Goal: Information Seeking & Learning: Find specific fact

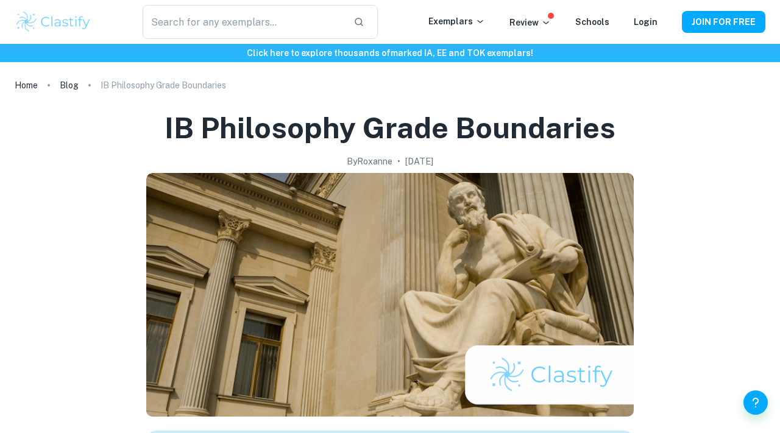
scroll to position [687, 0]
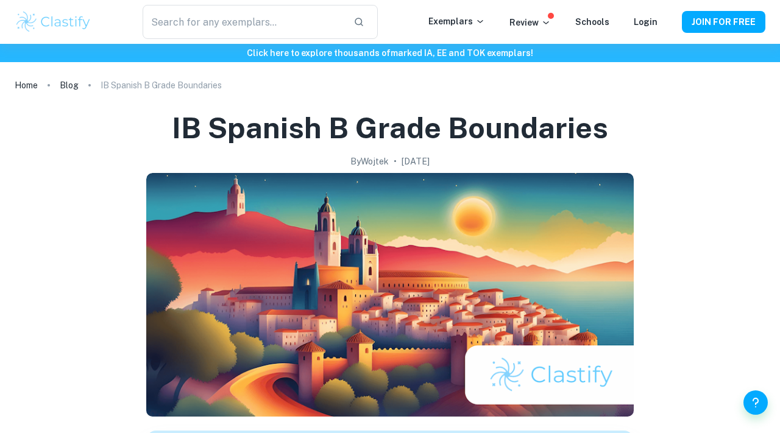
scroll to position [5, 0]
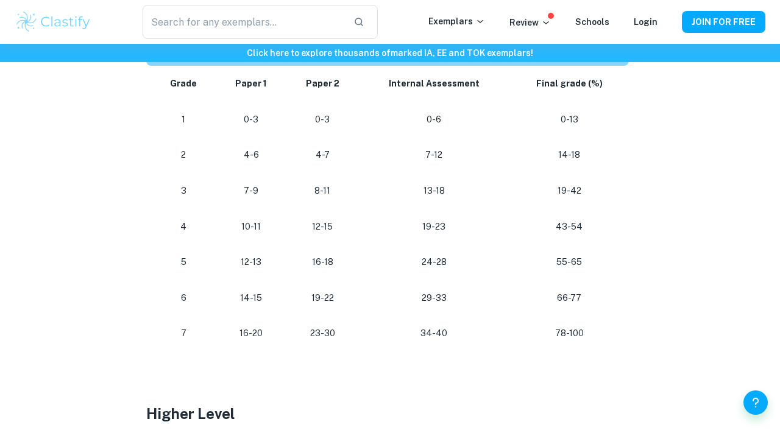
scroll to position [752, 0]
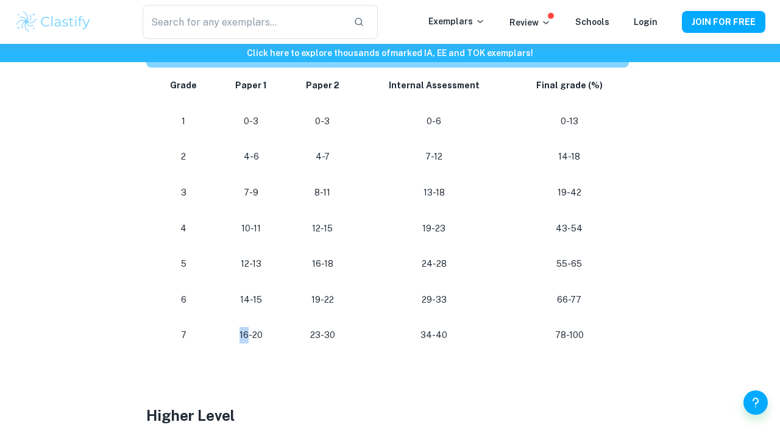
drag, startPoint x: 242, startPoint y: 340, endPoint x: 249, endPoint y: 337, distance: 7.1
click at [249, 337] on p "16-20" at bounding box center [251, 335] width 51 height 16
drag, startPoint x: 178, startPoint y: 337, endPoint x: 188, endPoint y: 337, distance: 9.8
click at [188, 337] on p "7" at bounding box center [184, 335] width 46 height 16
drag, startPoint x: 233, startPoint y: 337, endPoint x: 275, endPoint y: 339, distance: 41.5
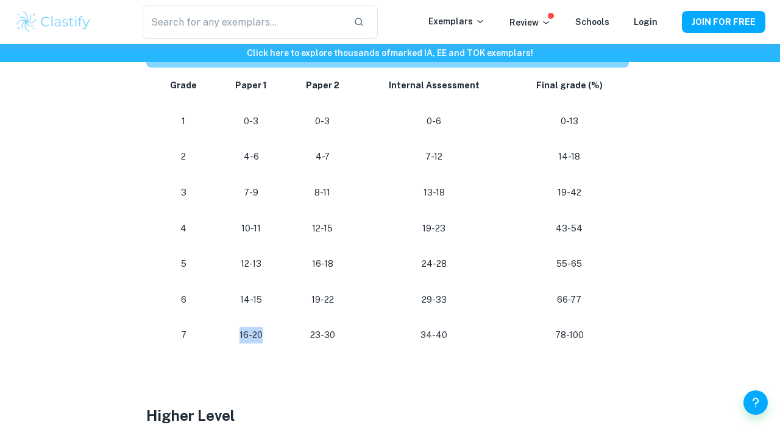
click at [275, 339] on p "16-20" at bounding box center [251, 335] width 51 height 16
drag, startPoint x: 172, startPoint y: 331, endPoint x: 216, endPoint y: 331, distance: 44.5
click at [216, 331] on td "7" at bounding box center [181, 335] width 70 height 36
click at [217, 353] on h2 at bounding box center [389, 367] width 487 height 29
click at [316, 335] on p "23-30" at bounding box center [322, 335] width 53 height 16
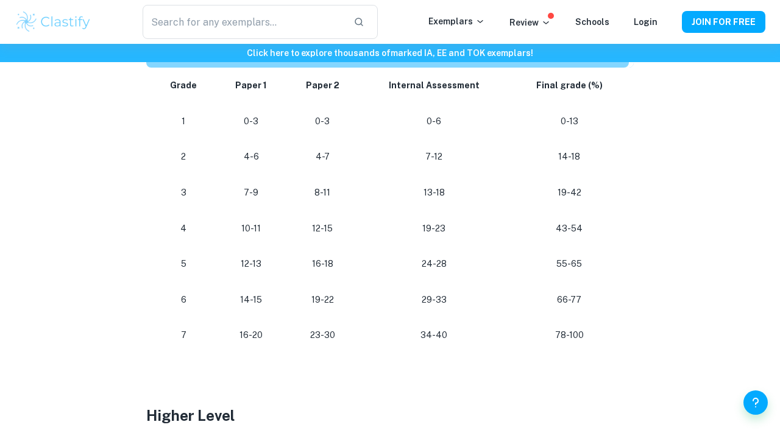
click at [431, 331] on p "34-40" at bounding box center [435, 335] width 132 height 16
click at [350, 347] on td "23-30" at bounding box center [322, 335] width 72 height 36
click at [431, 339] on p "34-40" at bounding box center [435, 335] width 132 height 16
click at [322, 336] on p "23-30" at bounding box center [322, 335] width 53 height 16
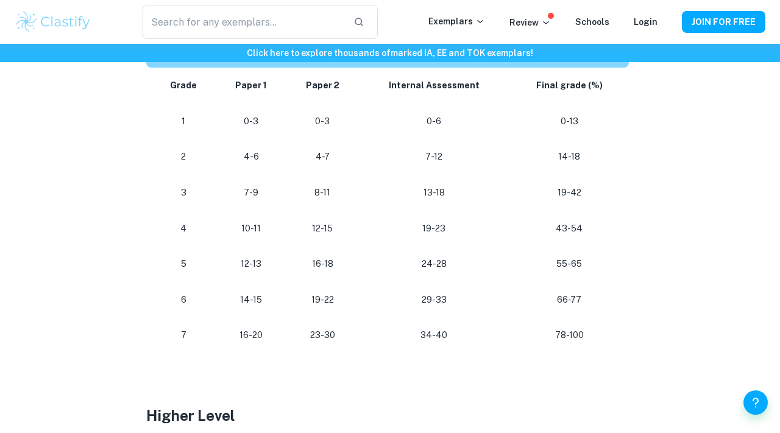
click at [246, 297] on p "14-15" at bounding box center [251, 300] width 51 height 16
click at [325, 314] on td "19-22" at bounding box center [322, 300] width 72 height 36
